Goal: Information Seeking & Learning: Learn about a topic

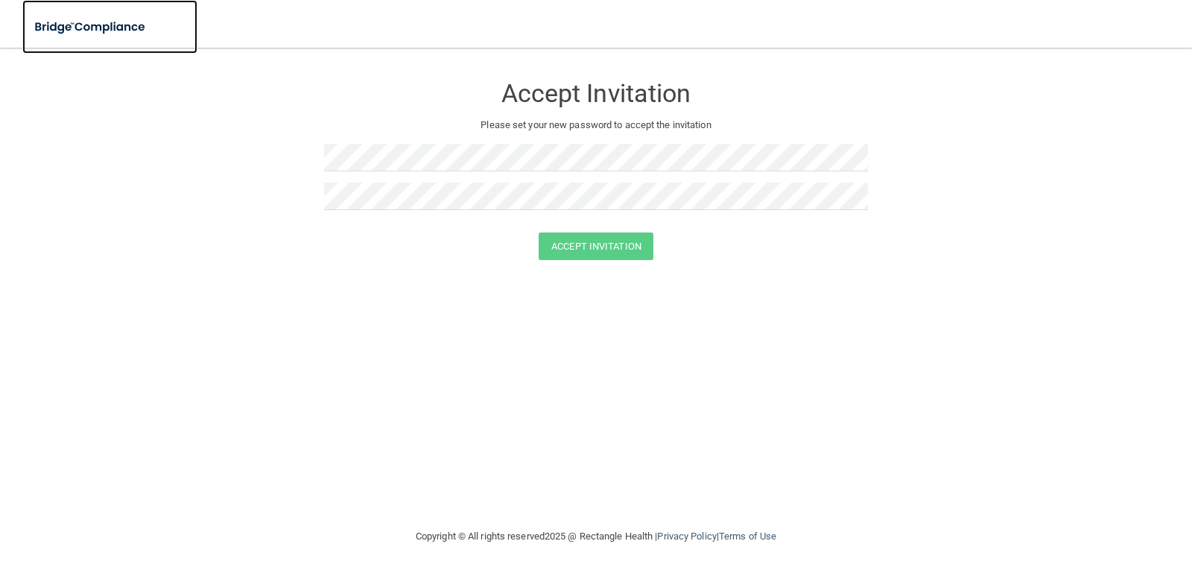
click at [106, 31] on img at bounding box center [90, 27] width 137 height 31
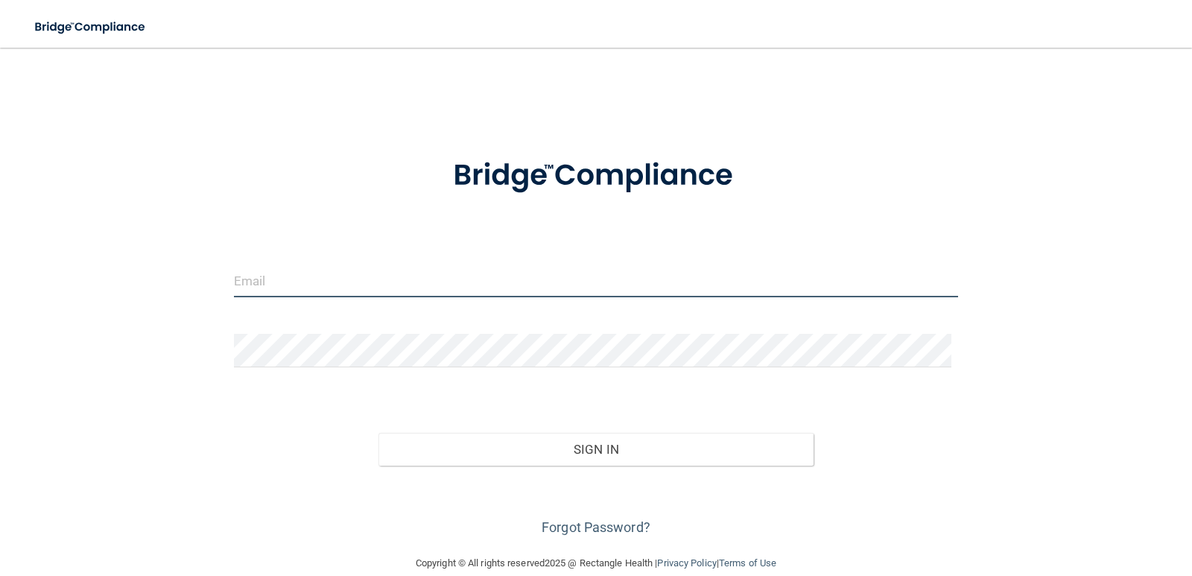
click at [311, 282] on input "email" at bounding box center [596, 281] width 725 height 34
type input "[EMAIL_ADDRESS][DOMAIN_NAME]"
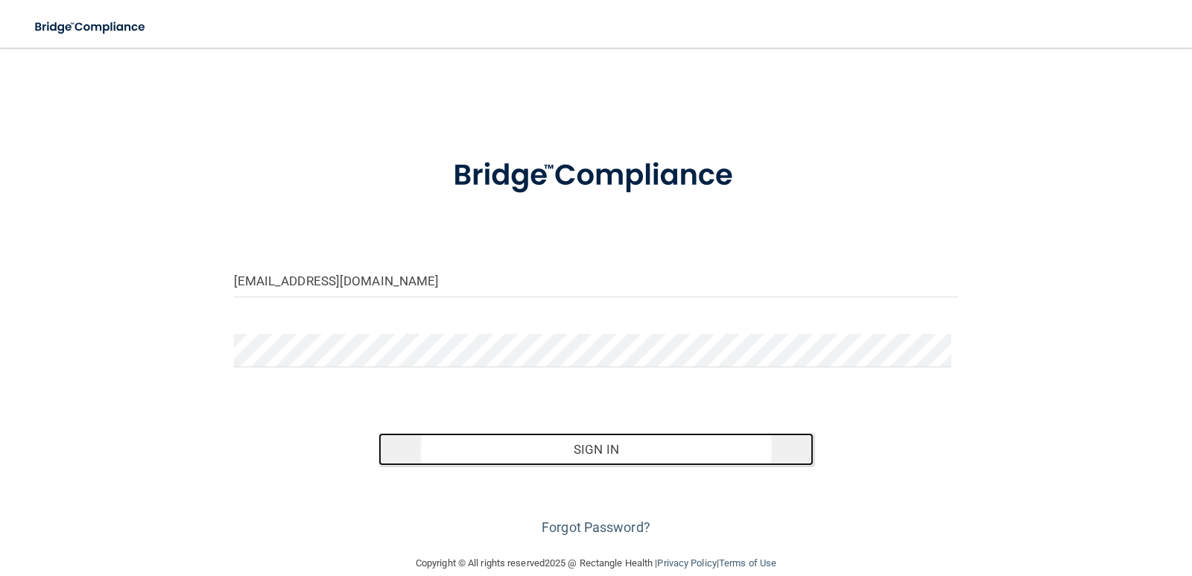
click at [608, 446] on button "Sign In" at bounding box center [595, 449] width 435 height 33
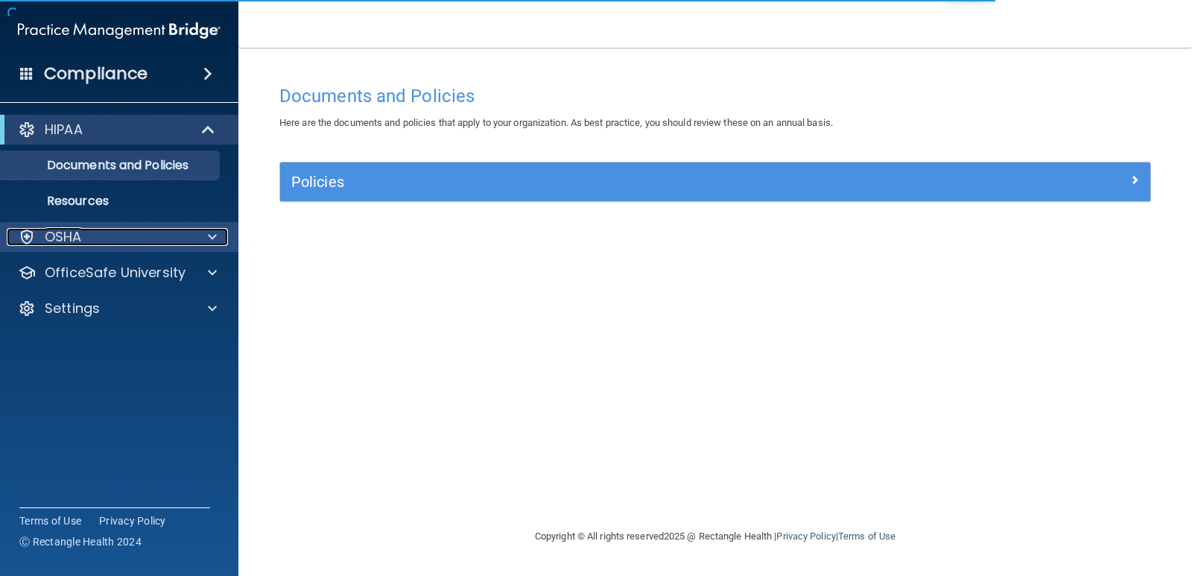
click at [196, 244] on div at bounding box center [209, 237] width 37 height 18
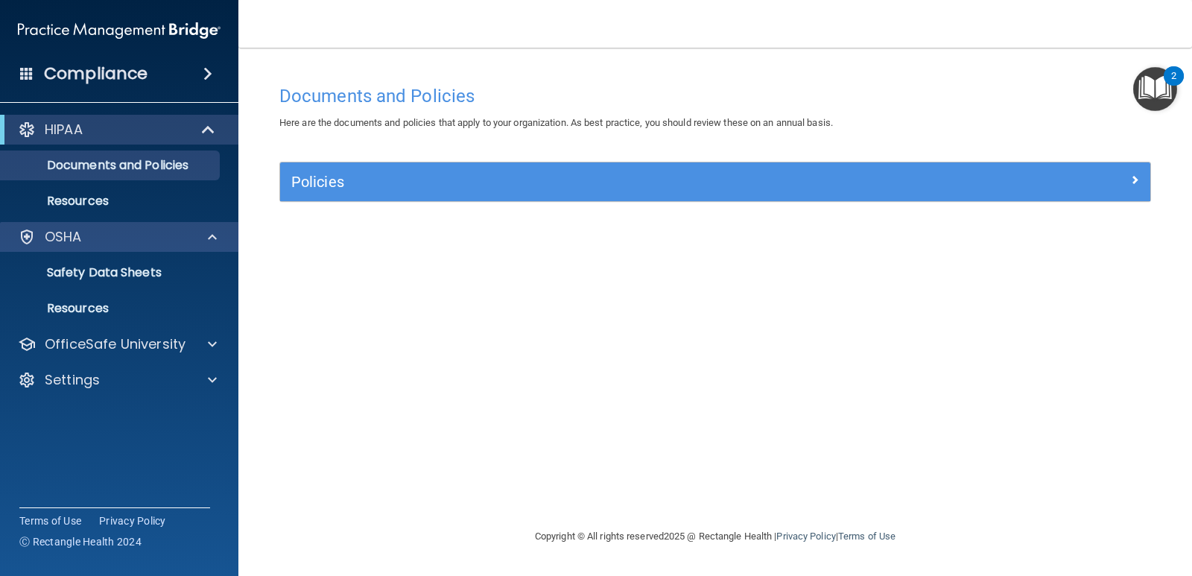
click at [214, 246] on div "OSHA" at bounding box center [119, 237] width 239 height 30
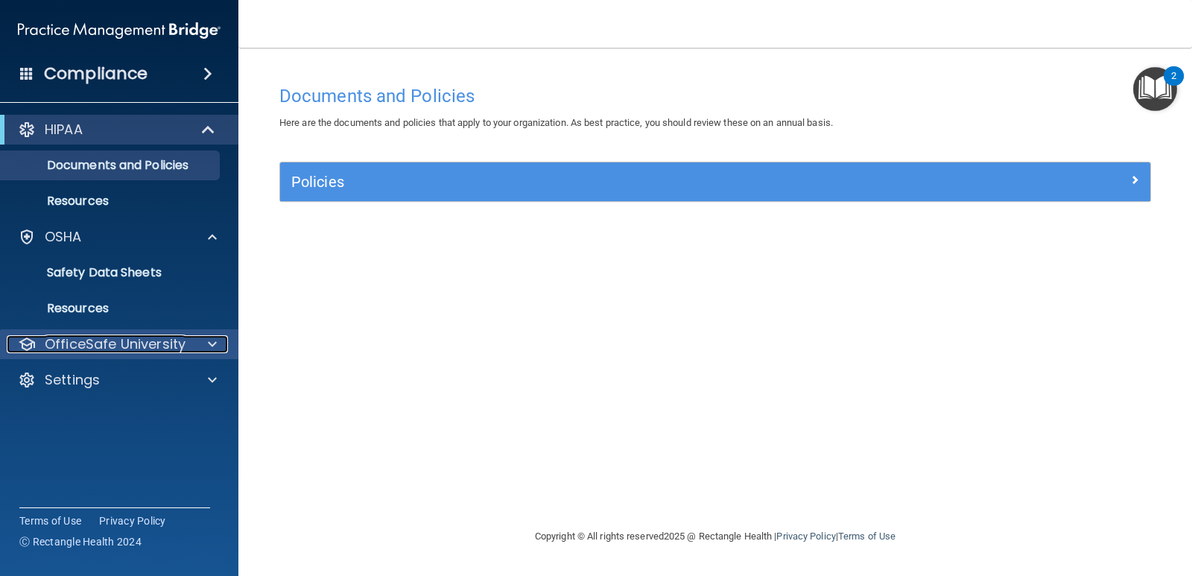
click at [202, 340] on div at bounding box center [209, 344] width 37 height 18
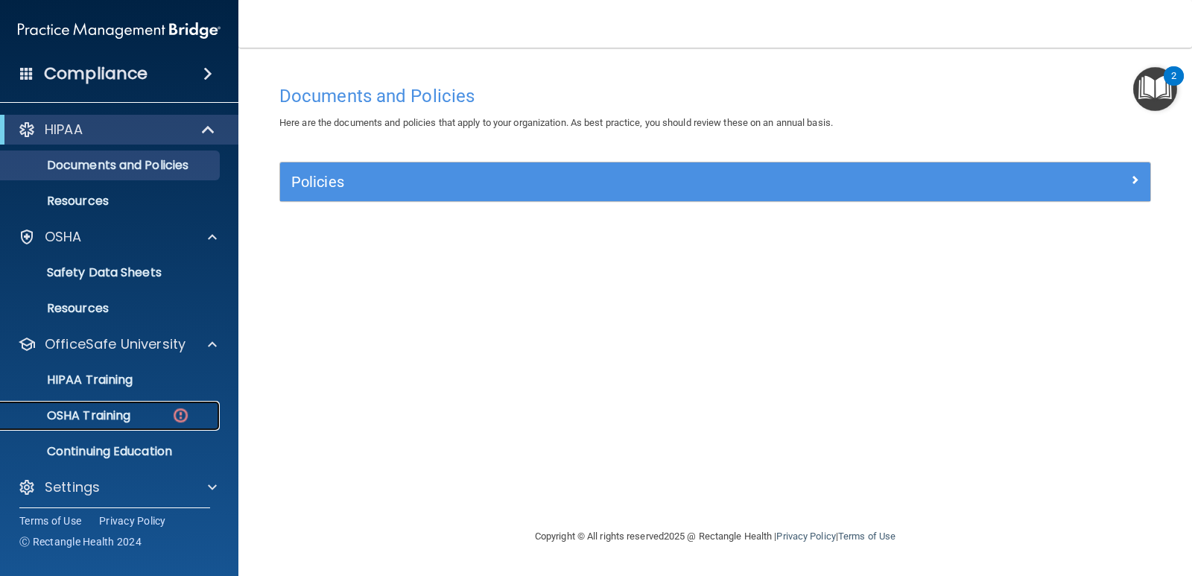
click at [164, 418] on div "OSHA Training" at bounding box center [111, 415] width 203 height 15
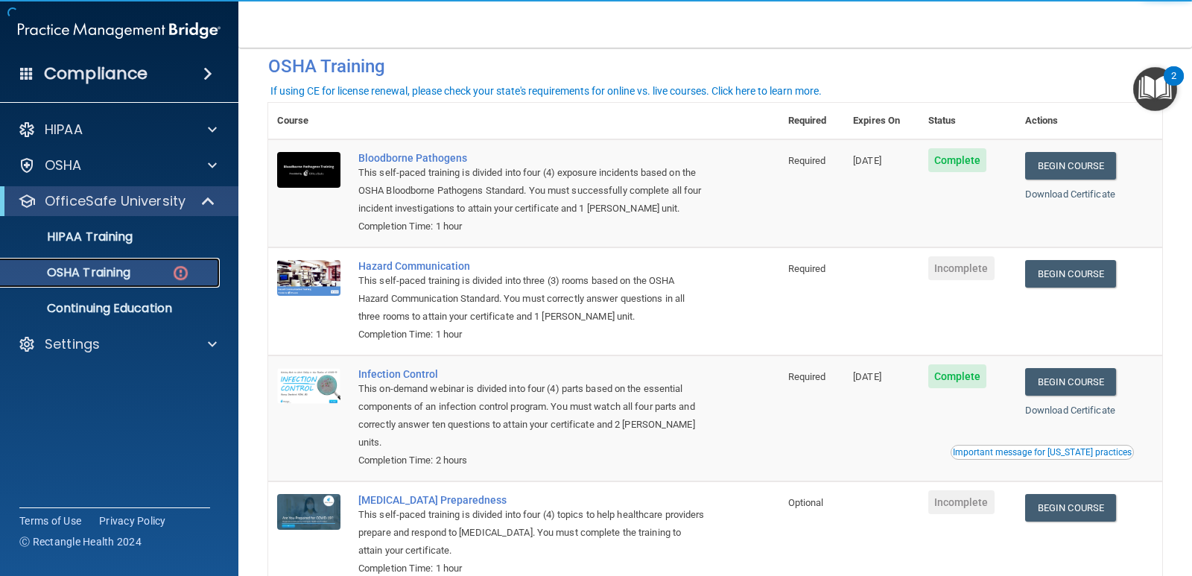
scroll to position [163, 0]
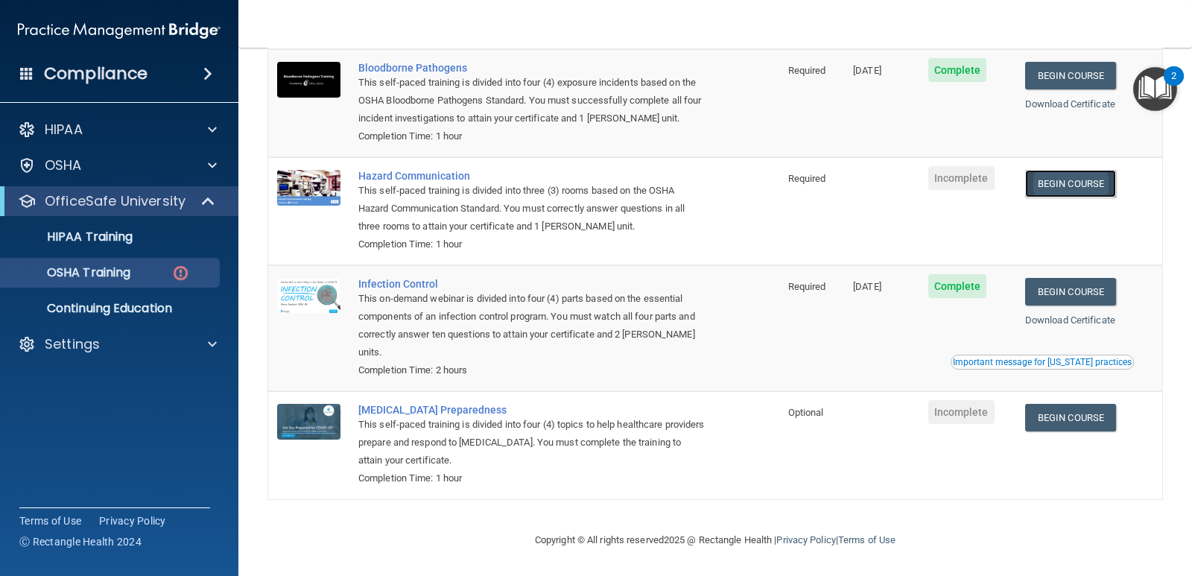
click at [1044, 194] on link "Begin Course" at bounding box center [1070, 184] width 91 height 28
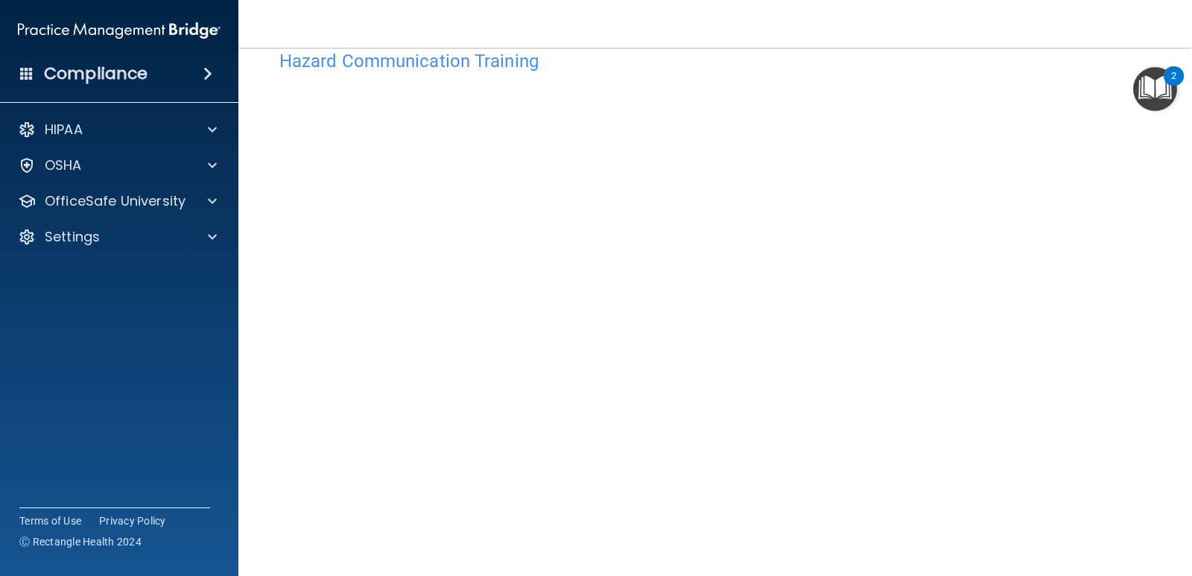
scroll to position [37, 0]
click at [1050, 488] on div "Hazard Communication Training This course doesn’t expire until . Are you sure y…" at bounding box center [715, 315] width 894 height 549
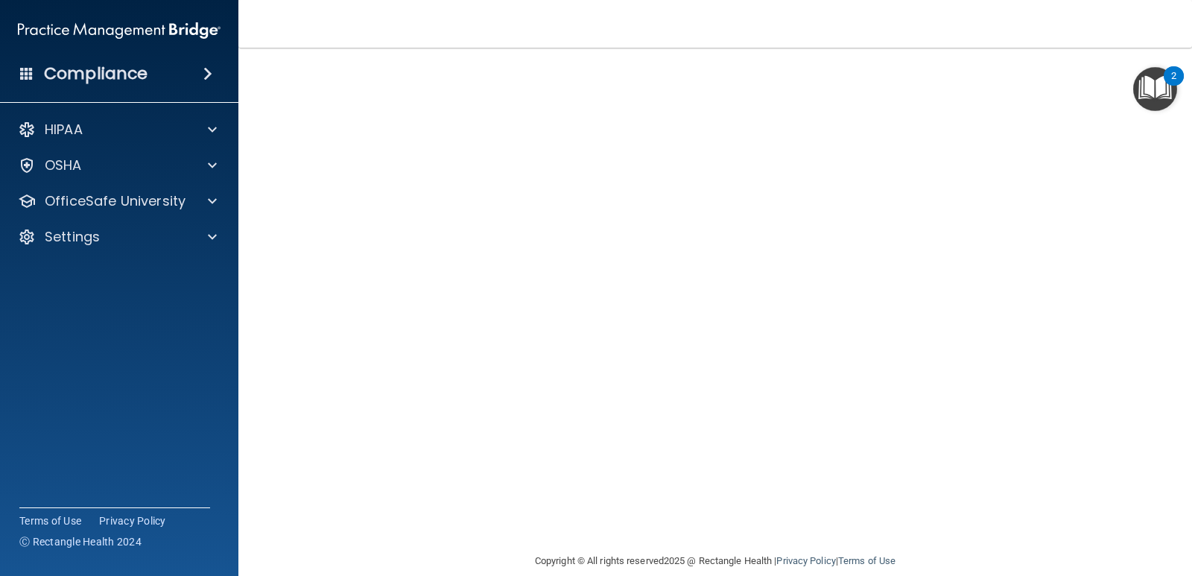
scroll to position [0, 0]
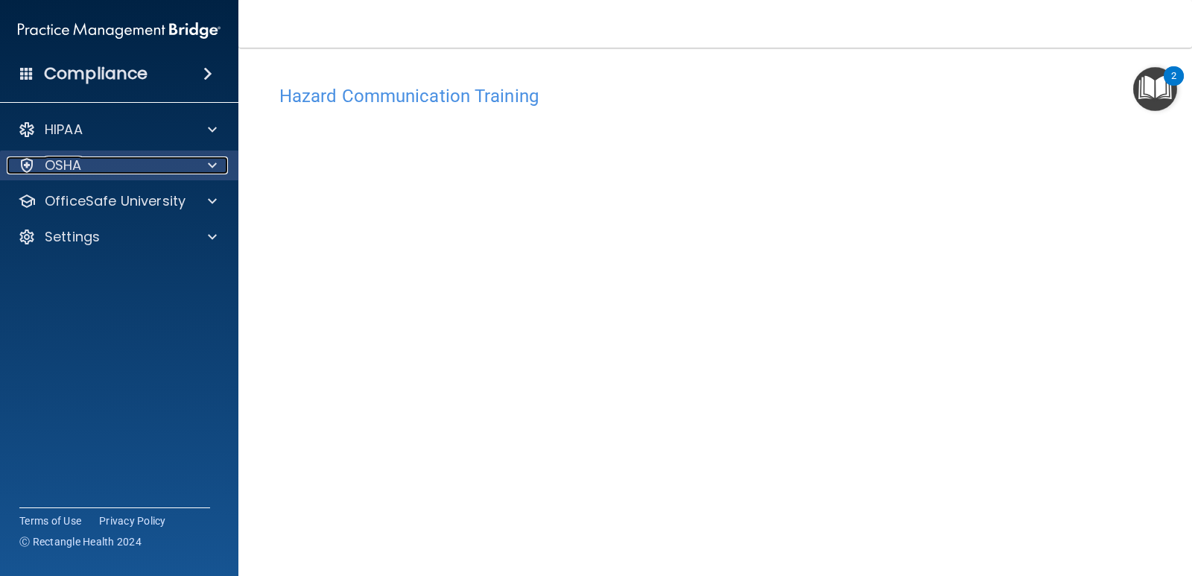
click at [157, 168] on div "OSHA" at bounding box center [99, 165] width 185 height 18
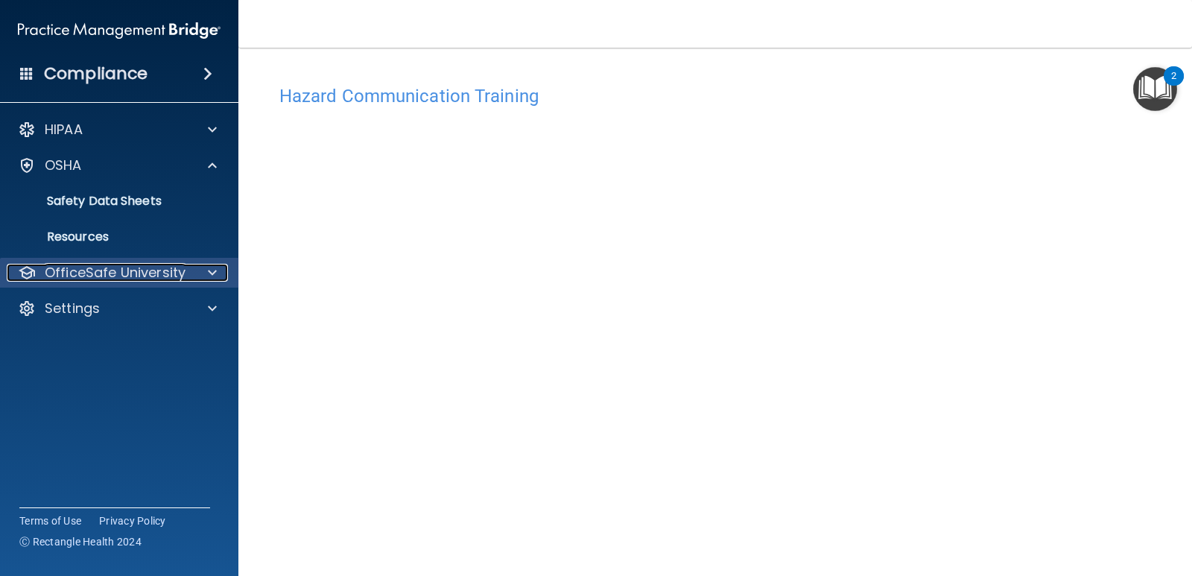
click at [148, 276] on p "OfficeSafe University" at bounding box center [115, 273] width 141 height 18
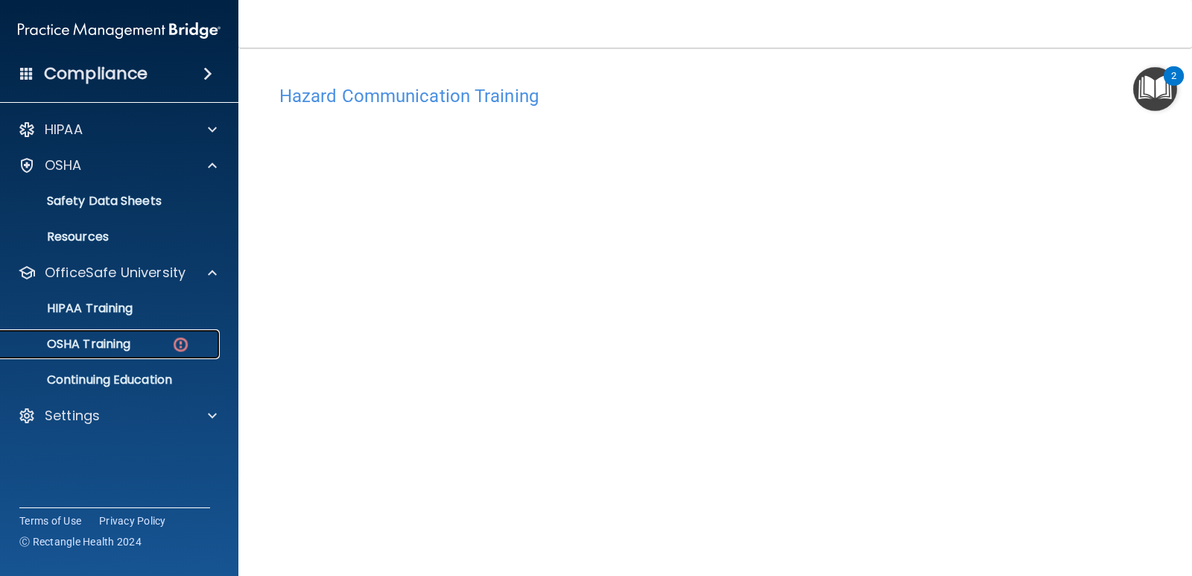
click at [138, 345] on div "OSHA Training" at bounding box center [111, 344] width 203 height 15
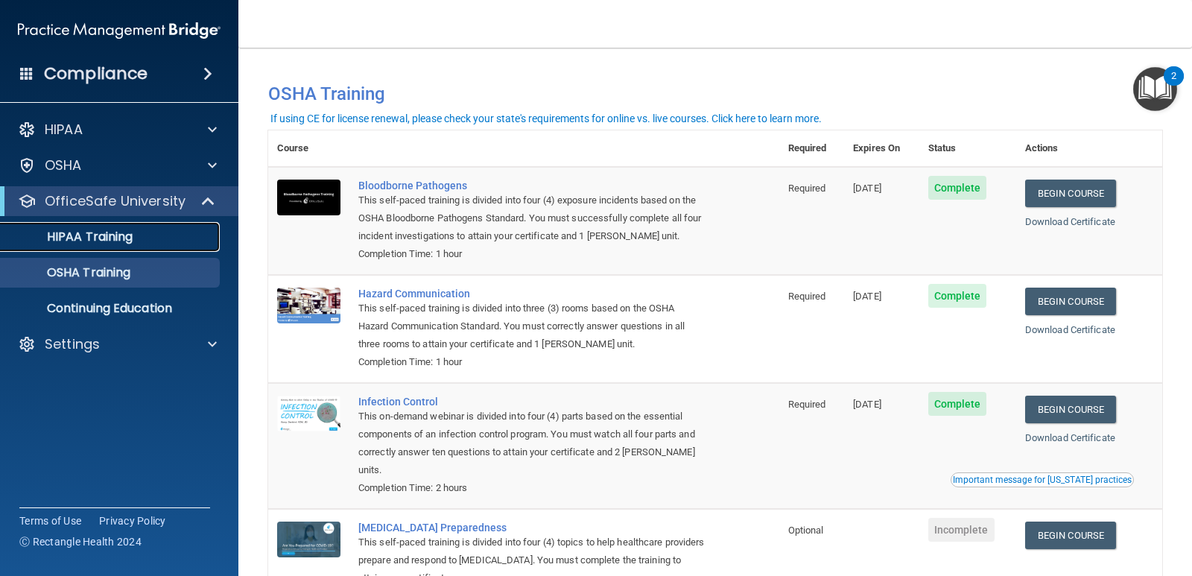
click at [128, 250] on link "HIPAA Training" at bounding box center [102, 237] width 235 height 30
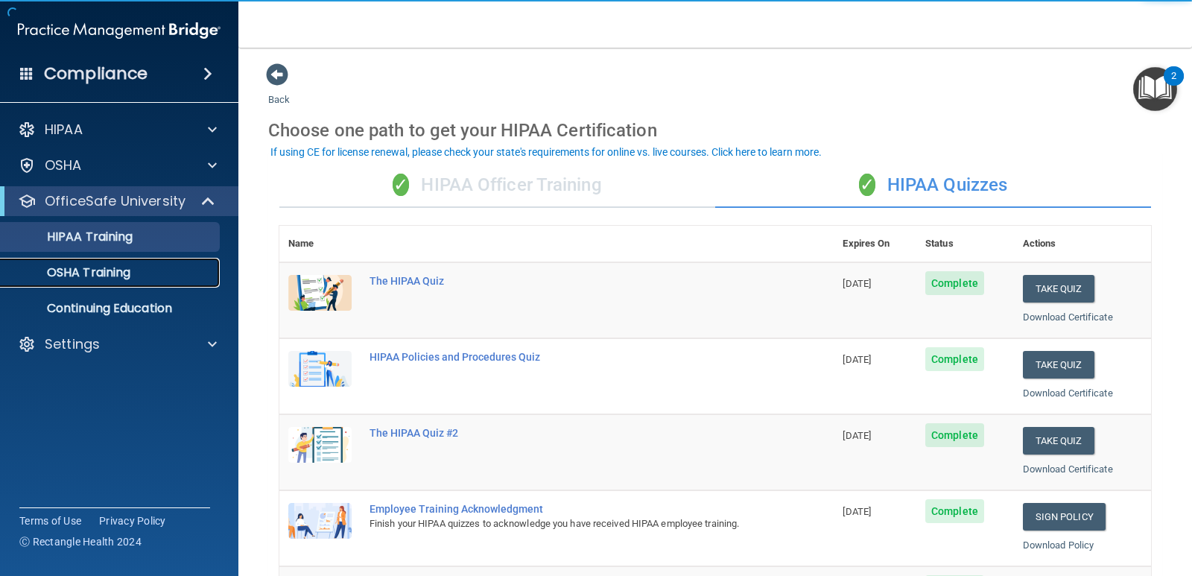
click at [134, 278] on div "OSHA Training" at bounding box center [111, 272] width 203 height 15
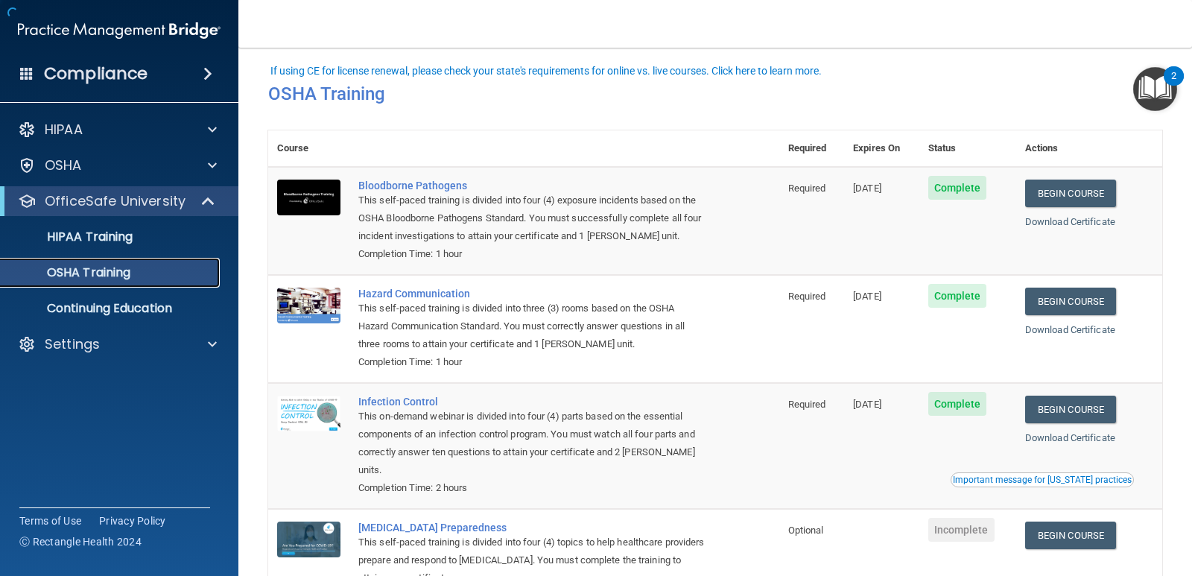
scroll to position [121, 0]
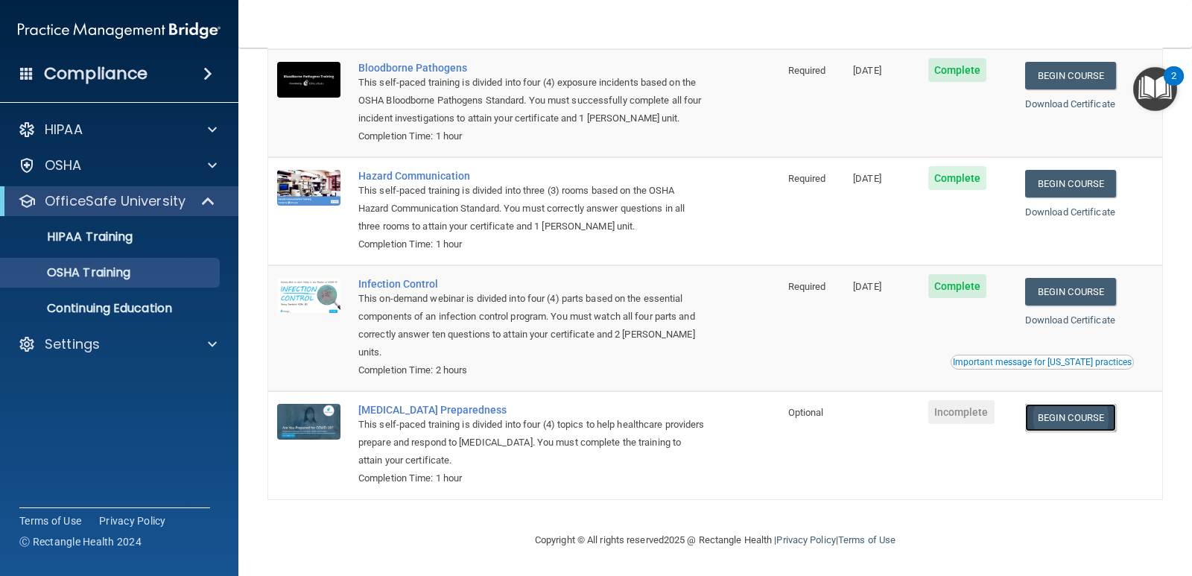
click at [1085, 416] on link "Begin Course" at bounding box center [1070, 418] width 91 height 28
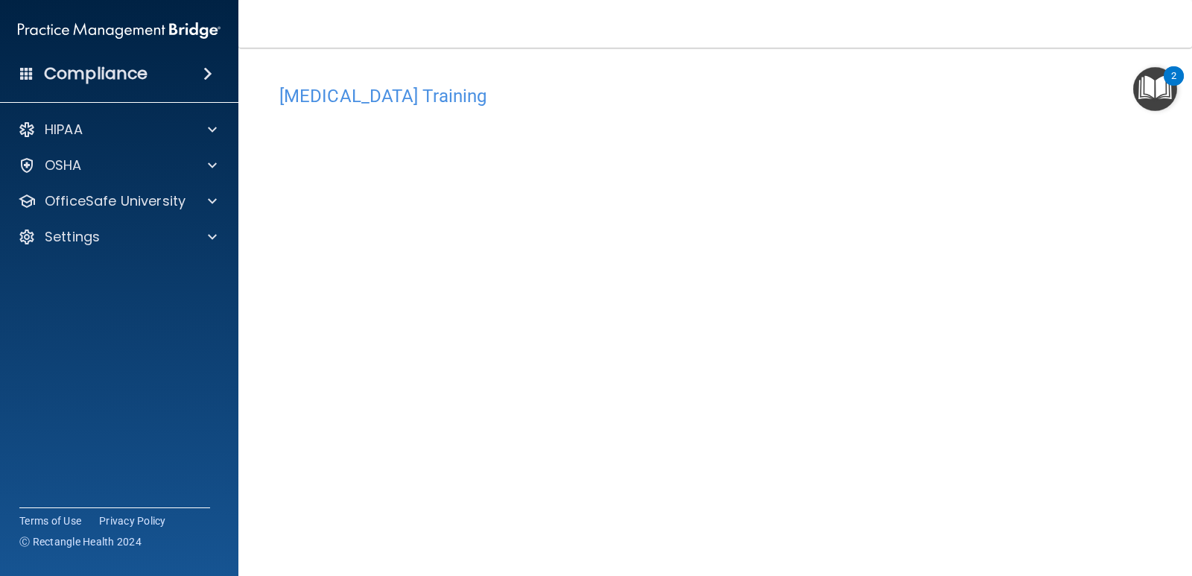
click at [262, 387] on main "[MEDICAL_DATA] Training This course doesn’t expire until . Are you sure you wan…" at bounding box center [715, 312] width 954 height 528
drag, startPoint x: 1033, startPoint y: 358, endPoint x: 1055, endPoint y: 459, distance: 103.0
click at [1055, 459] on div "[MEDICAL_DATA] Training This course doesn’t expire until . Are you sure you wan…" at bounding box center [715, 335] width 894 height 516
click at [158, 196] on p "OfficeSafe University" at bounding box center [115, 201] width 141 height 18
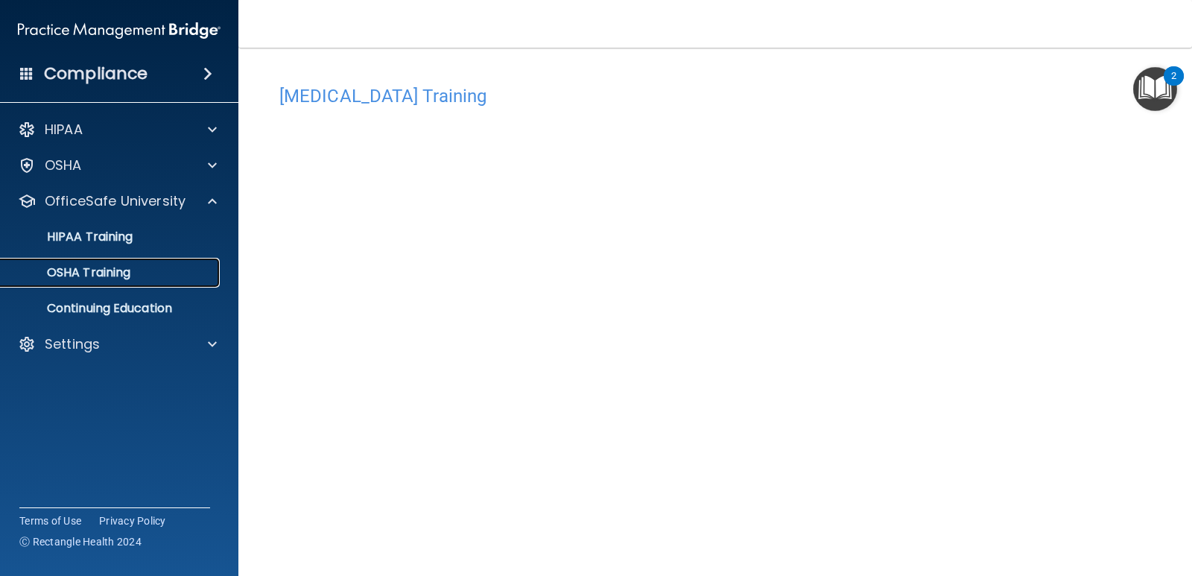
click at [159, 270] on div "OSHA Training" at bounding box center [111, 272] width 203 height 15
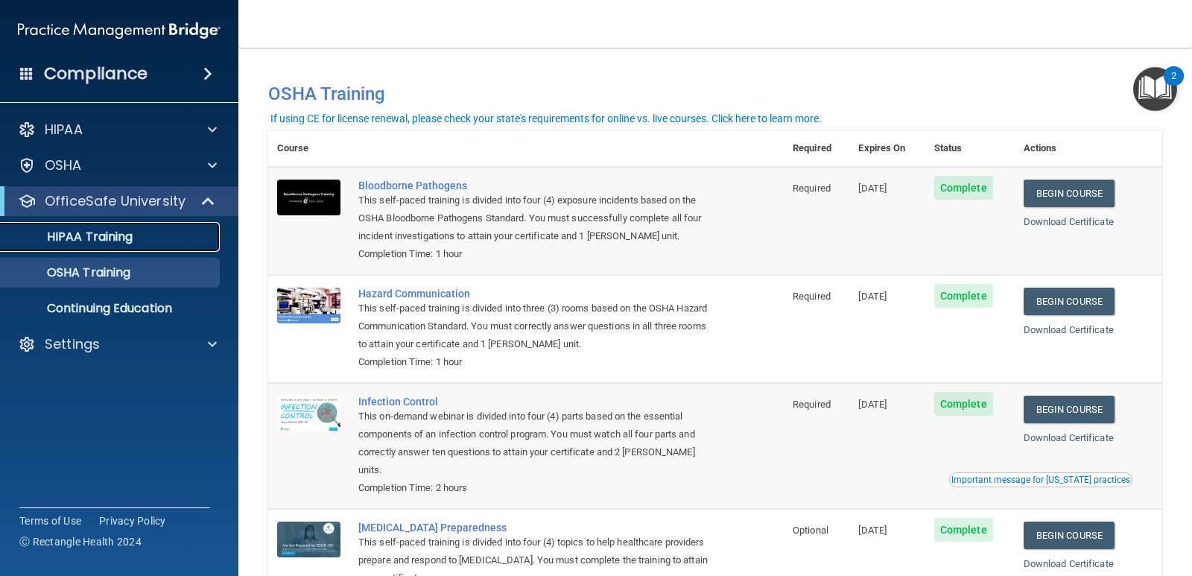
click at [128, 239] on p "HIPAA Training" at bounding box center [71, 236] width 123 height 15
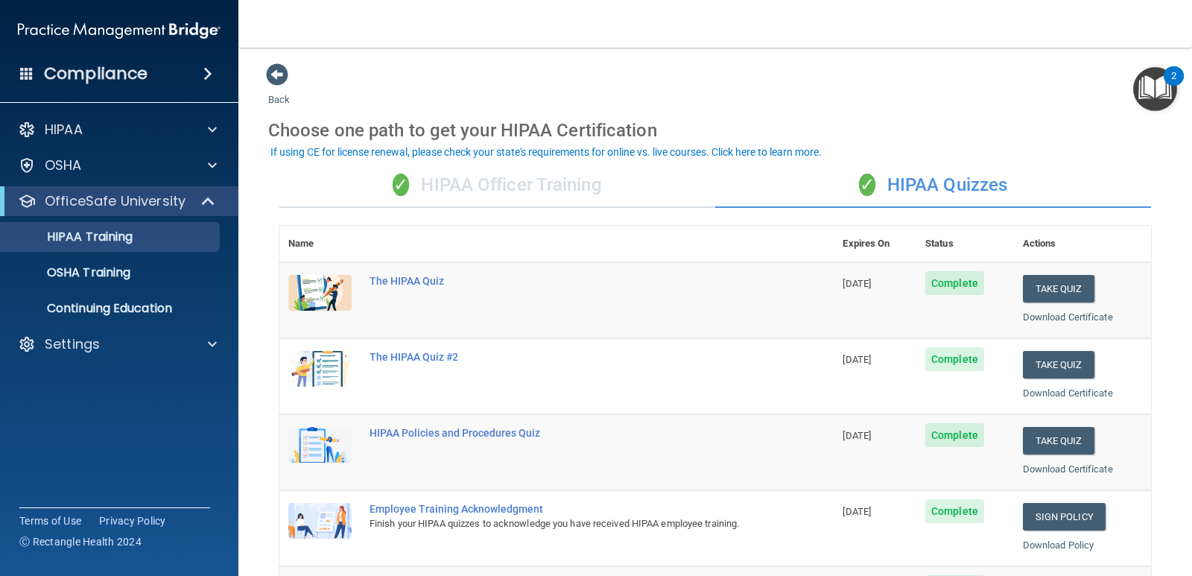
click at [578, 197] on div "✓ HIPAA Officer Training" at bounding box center [497, 185] width 436 height 45
